Goal: Task Accomplishment & Management: Manage account settings

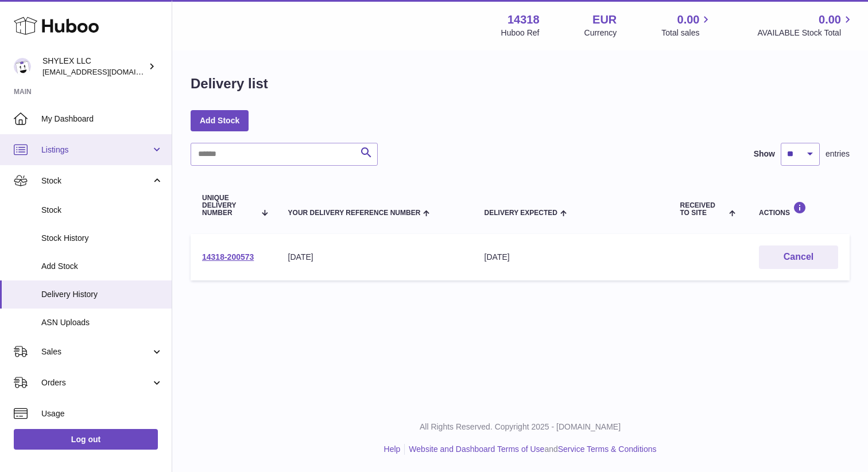
click at [128, 148] on span "Listings" at bounding box center [96, 150] width 110 height 11
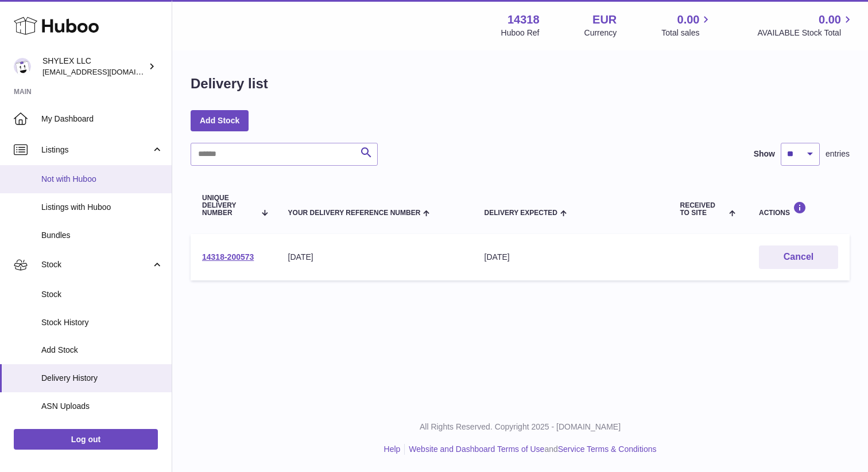
click at [95, 187] on link "Not with Huboo" at bounding box center [86, 179] width 172 height 28
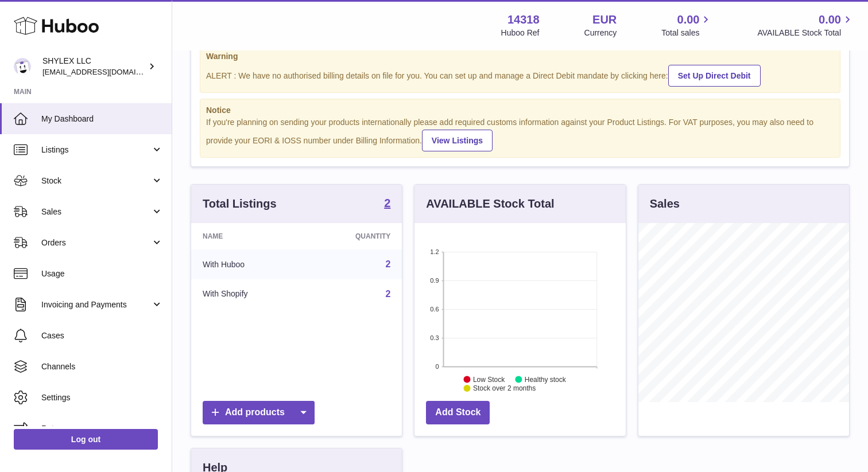
scroll to position [42, 0]
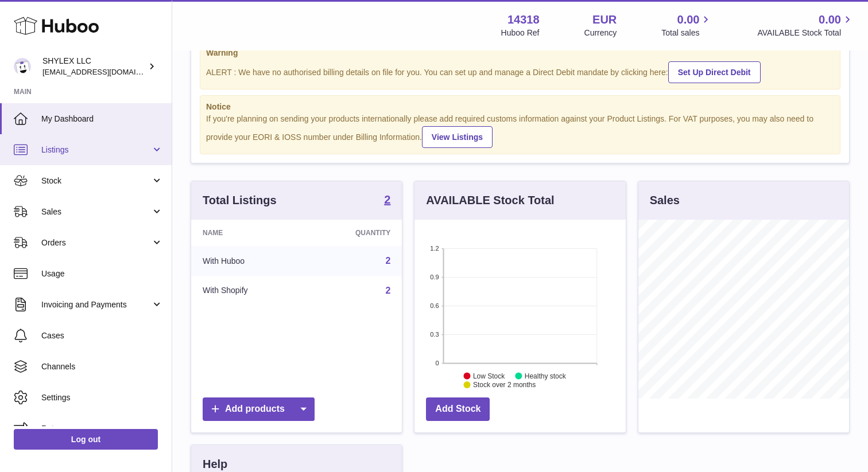
click at [137, 148] on span "Listings" at bounding box center [96, 150] width 110 height 11
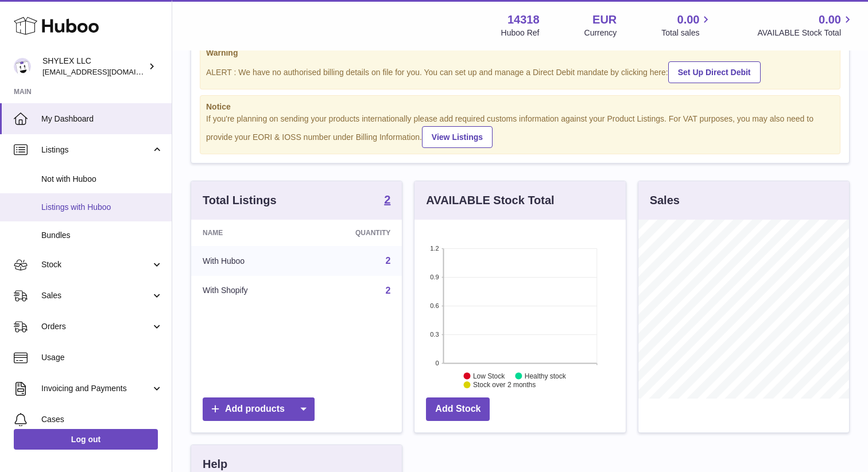
click at [92, 212] on span "Listings with Huboo" at bounding box center [102, 207] width 122 height 11
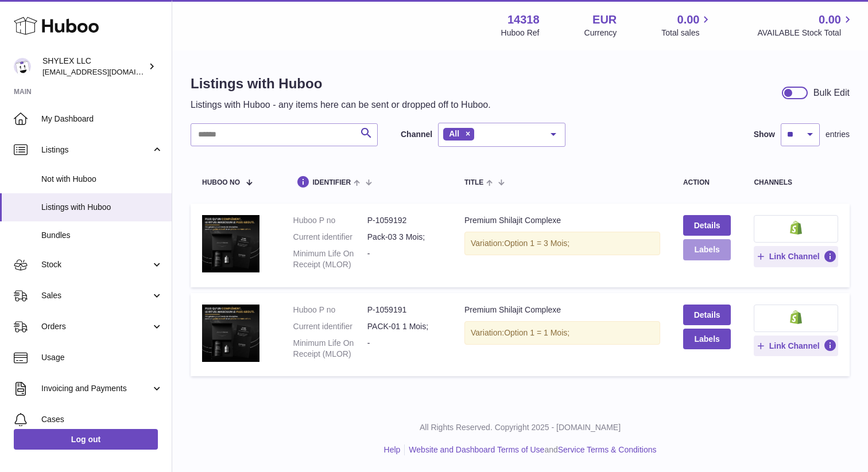
click at [708, 253] on button "Labels" at bounding box center [707, 249] width 48 height 21
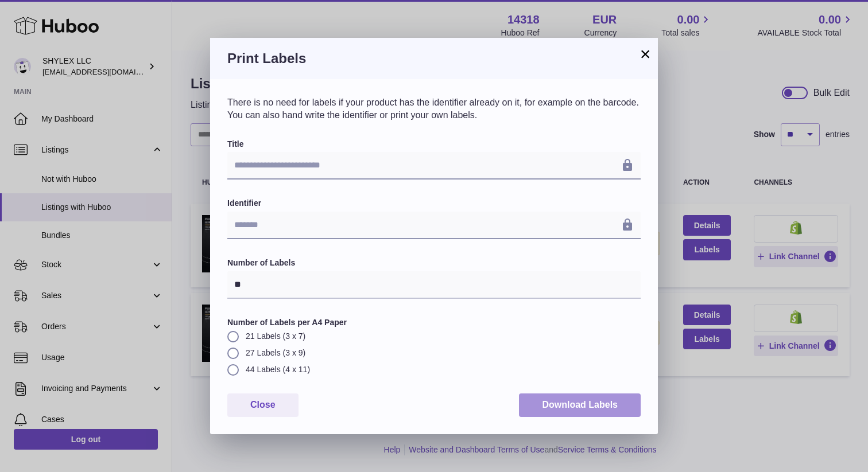
click at [560, 410] on button "Download Labels" at bounding box center [580, 406] width 122 height 24
click at [643, 54] on button "×" at bounding box center [645, 54] width 14 height 14
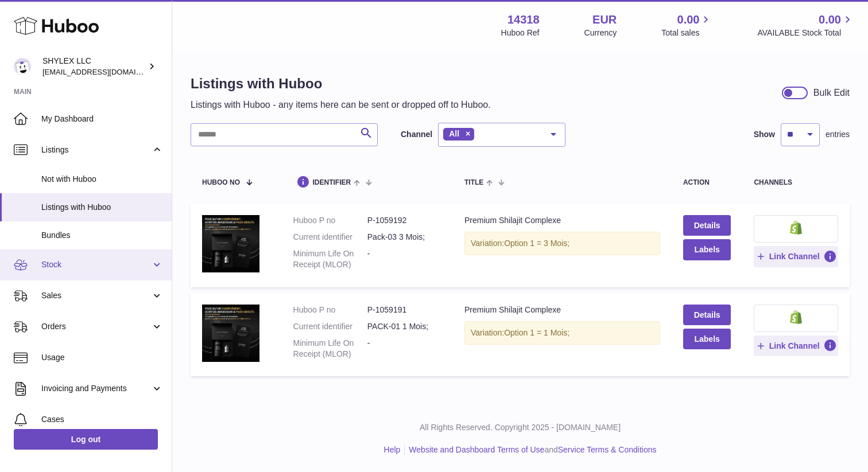
click at [77, 261] on span "Stock" at bounding box center [96, 264] width 110 height 11
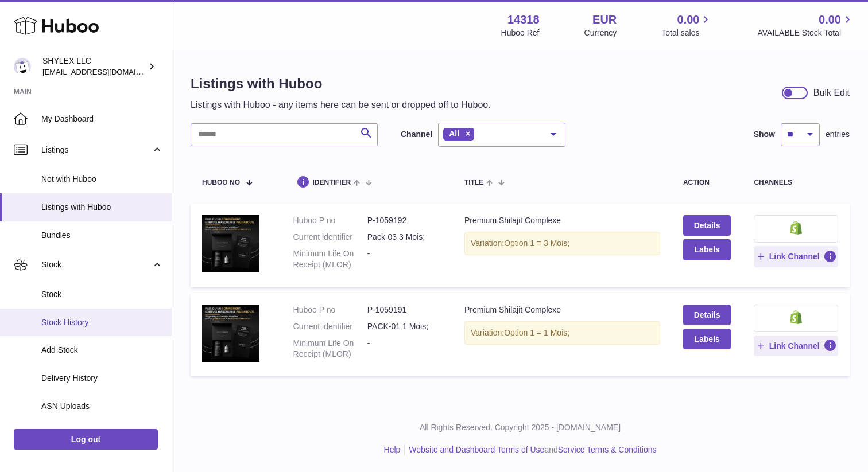
click at [114, 322] on span "Stock History" at bounding box center [102, 322] width 122 height 11
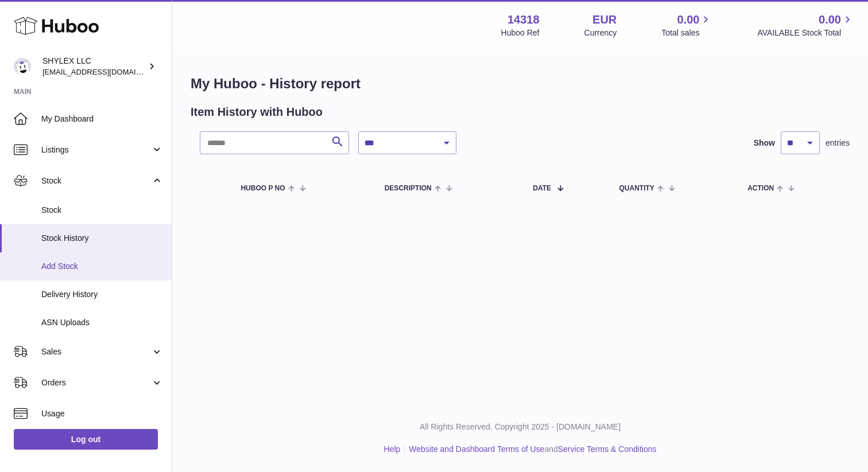
click at [72, 262] on span "Add Stock" at bounding box center [102, 266] width 122 height 11
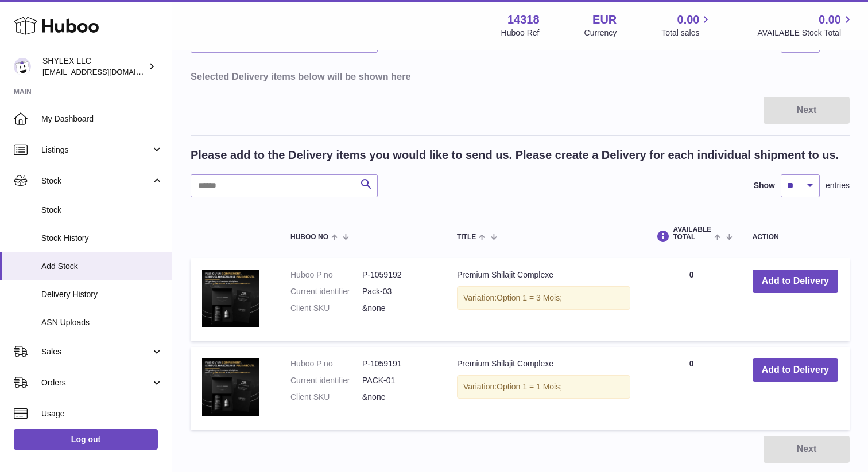
scroll to position [119, 0]
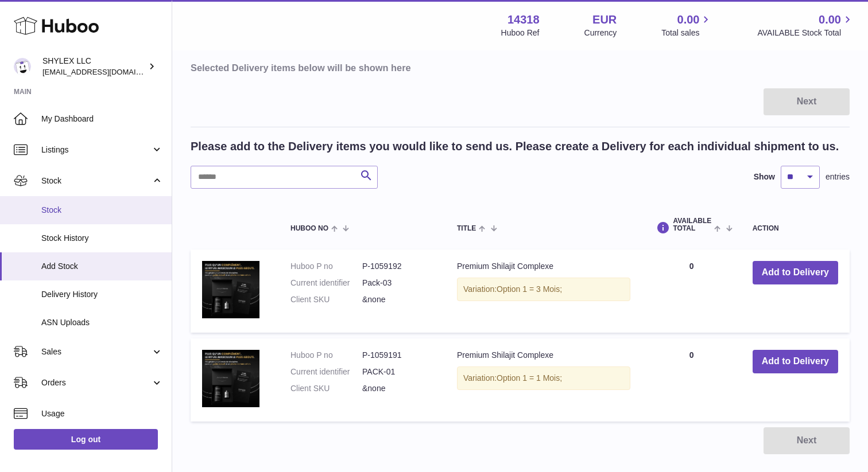
click at [86, 204] on link "Stock" at bounding box center [86, 210] width 172 height 28
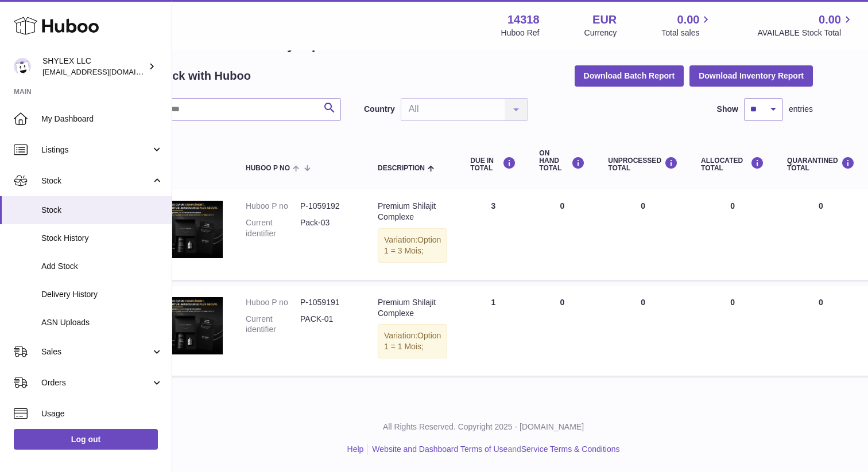
scroll to position [79, 0]
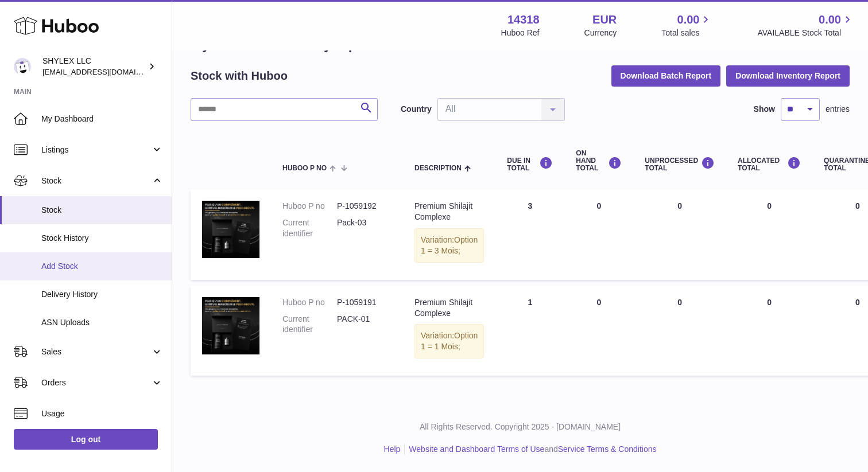
click at [68, 274] on link "Add Stock" at bounding box center [86, 267] width 172 height 28
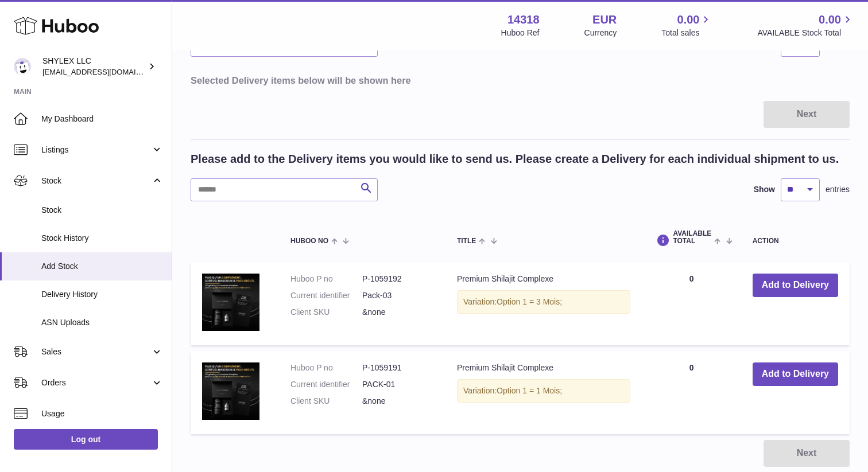
scroll to position [111, 0]
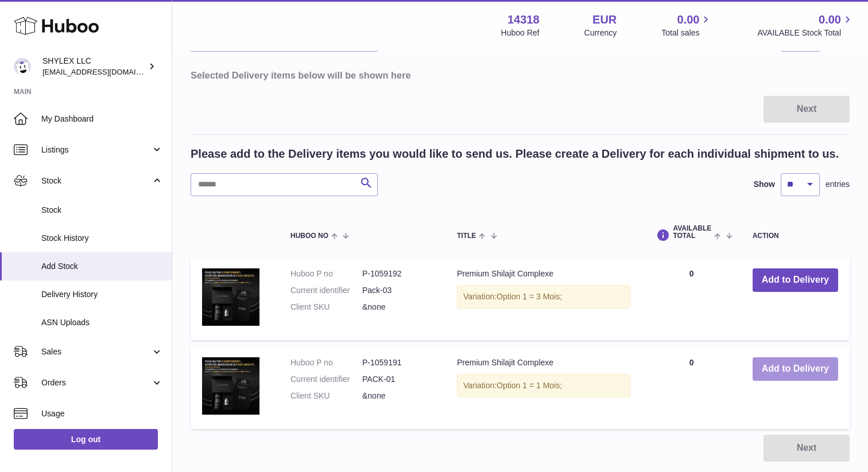
click at [796, 377] on button "Add to Delivery" at bounding box center [796, 370] width 86 height 24
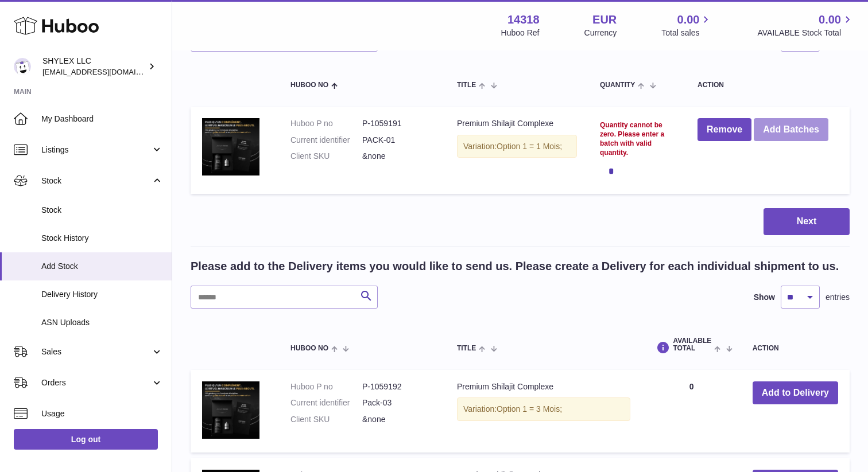
click at [789, 135] on button "Add Batches" at bounding box center [791, 130] width 75 height 24
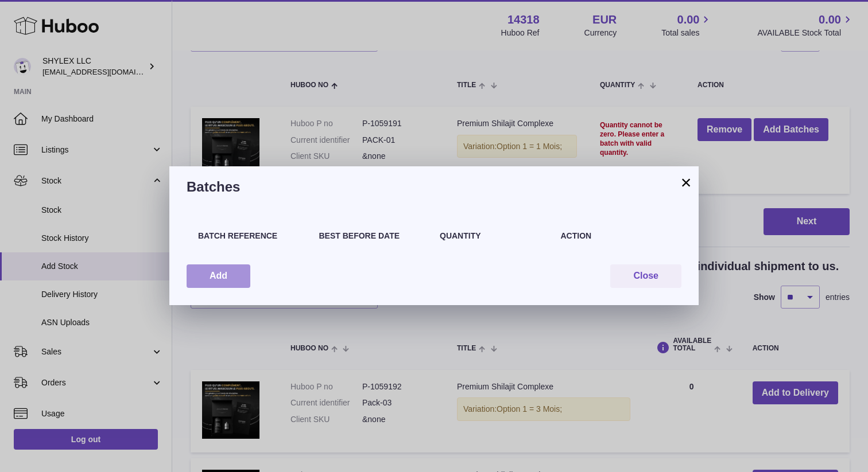
click at [207, 278] on button "Add" at bounding box center [219, 277] width 64 height 24
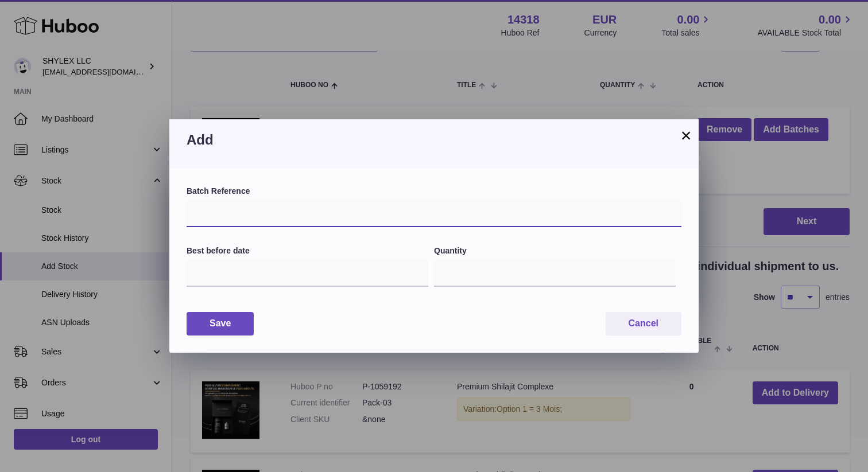
click at [339, 222] on input "text" at bounding box center [434, 214] width 495 height 28
click at [682, 135] on button "×" at bounding box center [686, 136] width 14 height 14
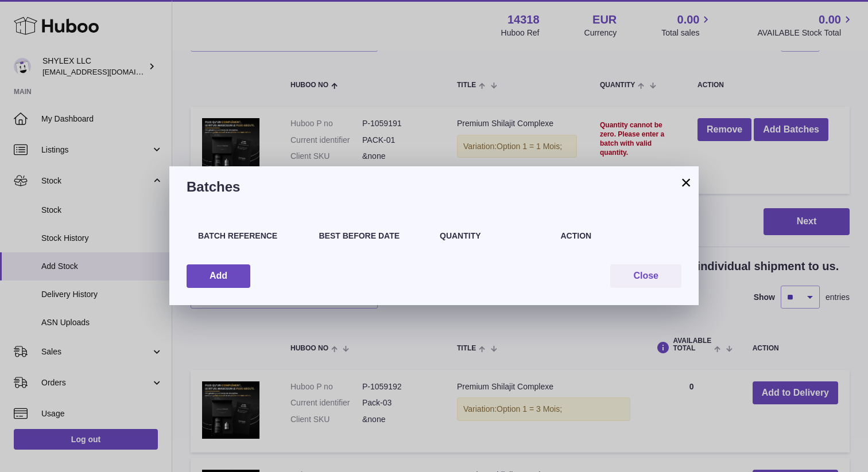
click at [683, 185] on button "×" at bounding box center [686, 183] width 14 height 14
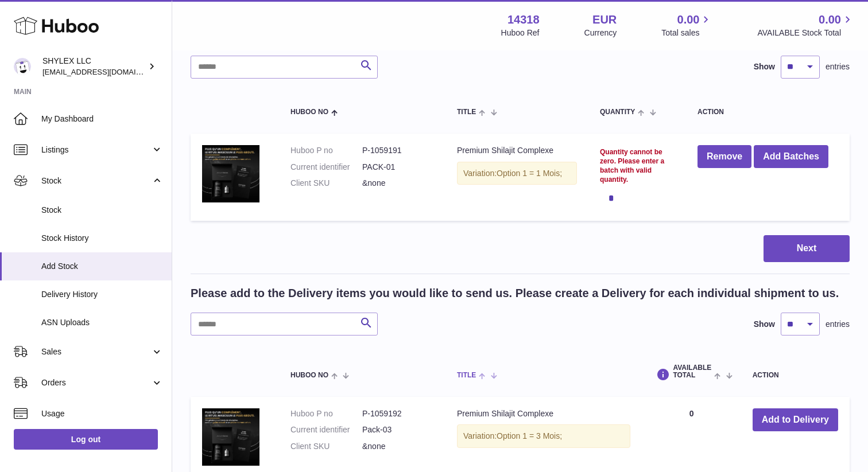
scroll to position [85, 0]
